Goal: Find specific page/section: Find specific page/section

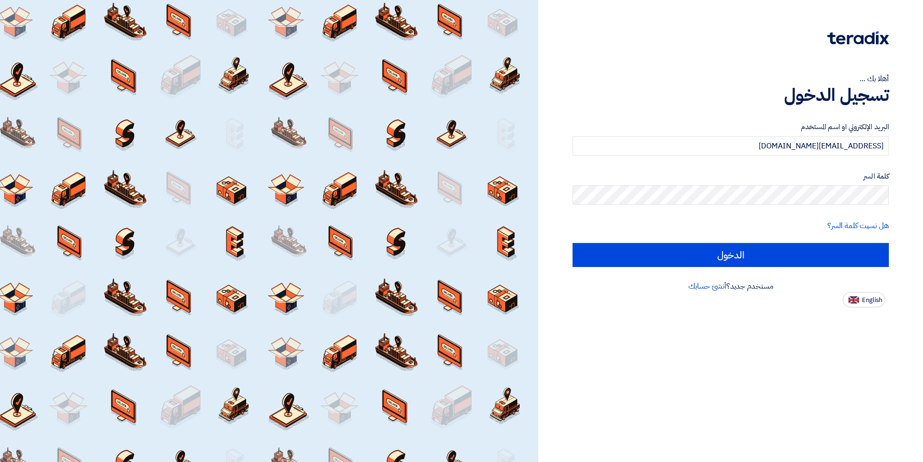
click at [651, 263] on input "الدخول" at bounding box center [730, 255] width 316 height 24
type input "Sign in"
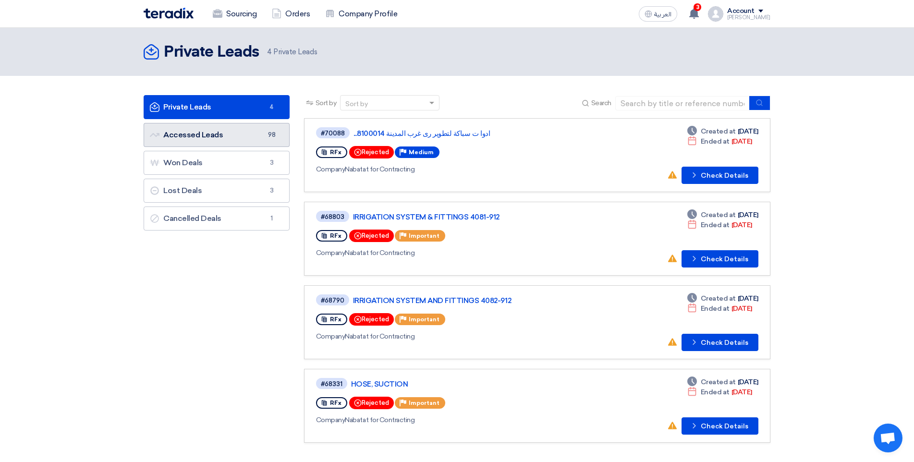
click at [242, 139] on link "Accessed Leads Accessed Leads 98" at bounding box center [217, 135] width 146 height 24
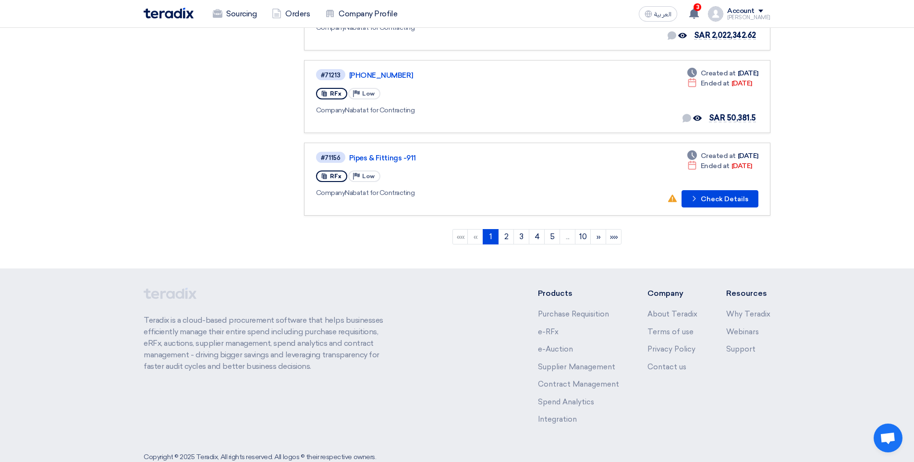
scroll to position [721, 0]
click at [733, 197] on button "Check details Check Details" at bounding box center [720, 197] width 77 height 17
